Goal: Navigation & Orientation: Understand site structure

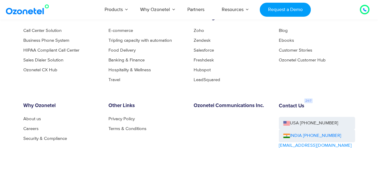
scroll to position [3198, 0]
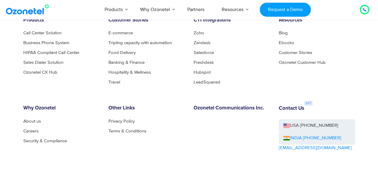
click at [288, 141] on img at bounding box center [286, 138] width 7 height 4
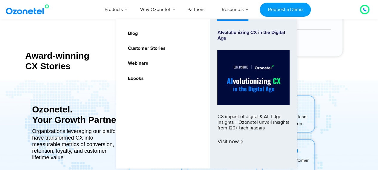
scroll to position [2511, 0]
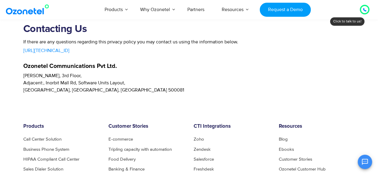
scroll to position [1493, 0]
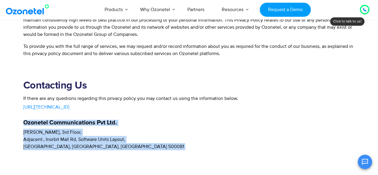
drag, startPoint x: 31, startPoint y: 123, endPoint x: 124, endPoint y: 151, distance: 96.5
copy body "Ozonetel Communications Pvt Ltd. Sanali Spazio, 3rd Floor, Adjacent:, Inorbit M…"
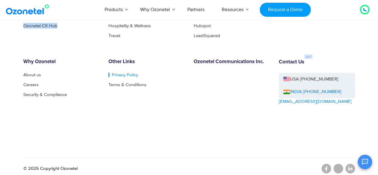
click at [124, 73] on link "Privacy Policy" at bounding box center [123, 75] width 30 height 4
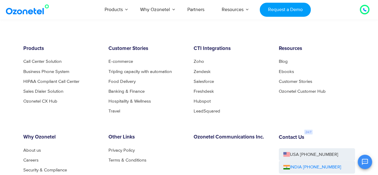
scroll to position [1706, 0]
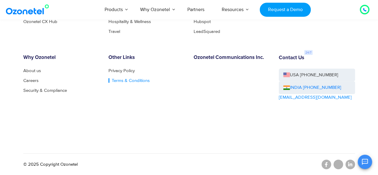
click at [127, 80] on link "Terms & Conditions" at bounding box center [128, 80] width 41 height 4
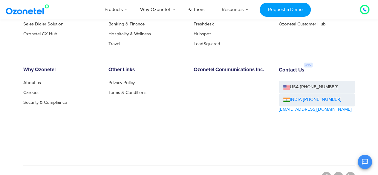
scroll to position [402, 0]
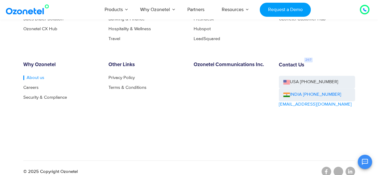
click at [36, 75] on link "About us" at bounding box center [33, 77] width 21 height 4
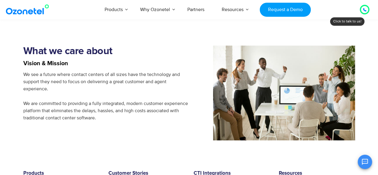
scroll to position [418, 0]
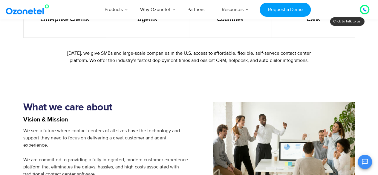
click at [64, 134] on div "We see a future where contact centers of all sizes have the technology and supp…" at bounding box center [106, 152] width 166 height 50
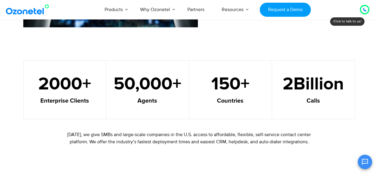
scroll to position [328, 0]
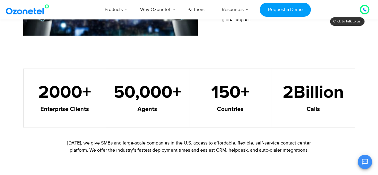
click at [99, 144] on p "Today, we give SMBs and large-scale companies in the U.S. access to affordable,…" at bounding box center [189, 146] width 259 height 14
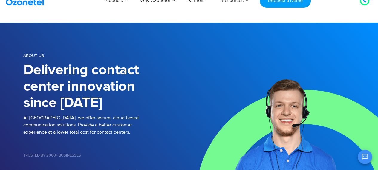
scroll to position [0, 0]
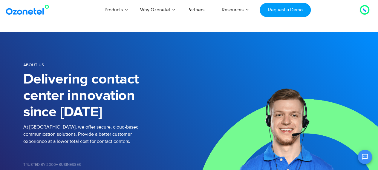
drag, startPoint x: 0, startPoint y: 92, endPoint x: 6, endPoint y: 87, distance: 7.9
click at [3, 89] on section "About us Delivering contact center innovation since 2007 At Ozonetel, we offer …" at bounding box center [189, 125] width 378 height 187
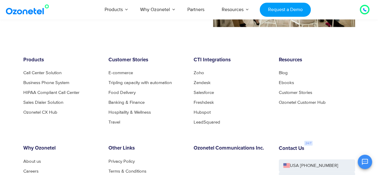
scroll to position [627, 0]
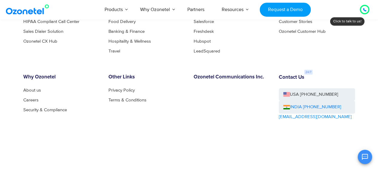
scroll to position [3258, 0]
